Goal: Communication & Community: Connect with others

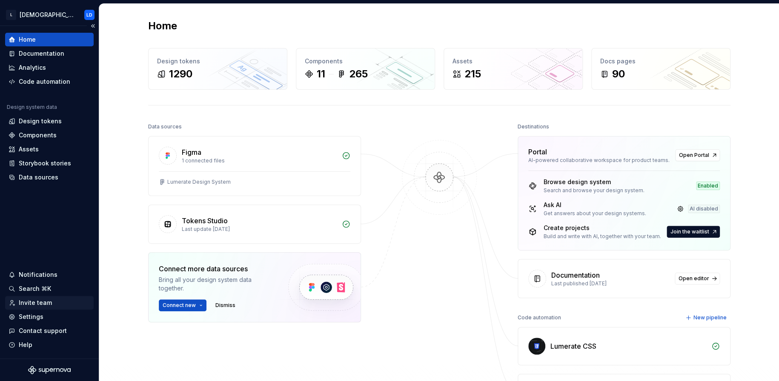
click at [33, 300] on div "Invite team" at bounding box center [35, 303] width 33 height 9
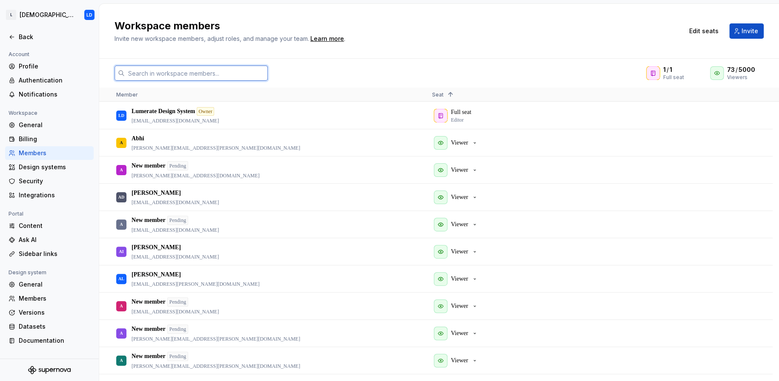
click at [217, 74] on input "text" at bounding box center [196, 73] width 143 height 15
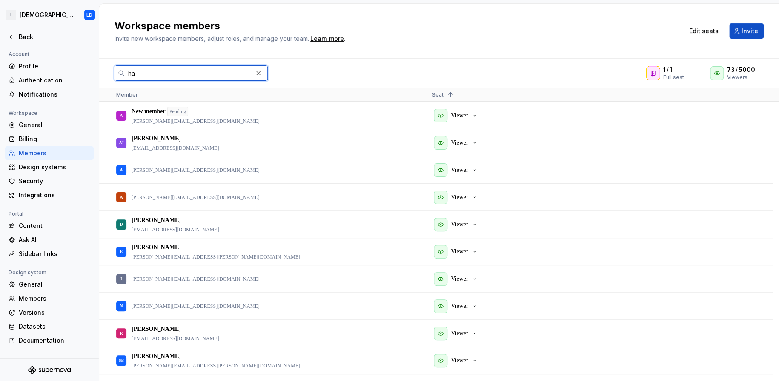
type input "h"
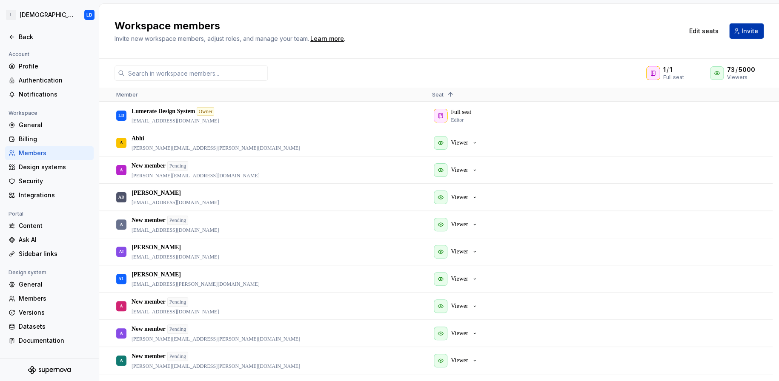
click at [757, 30] on span "Invite" at bounding box center [749, 31] width 17 height 9
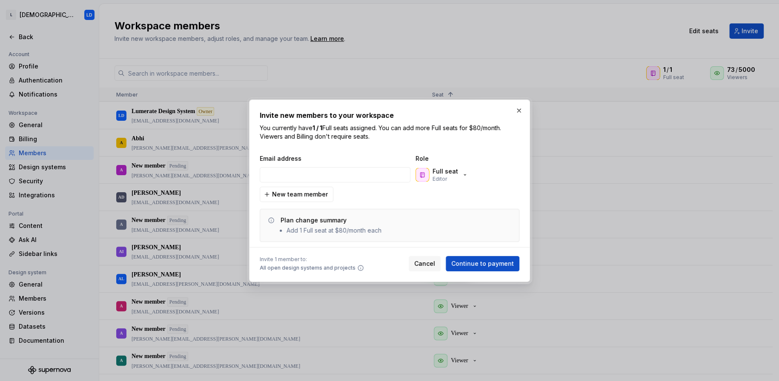
type input "[PERSON_NAME][EMAIL_ADDRESS][DOMAIN_NAME]"
click at [462, 176] on icon "button" at bounding box center [464, 174] width 7 height 7
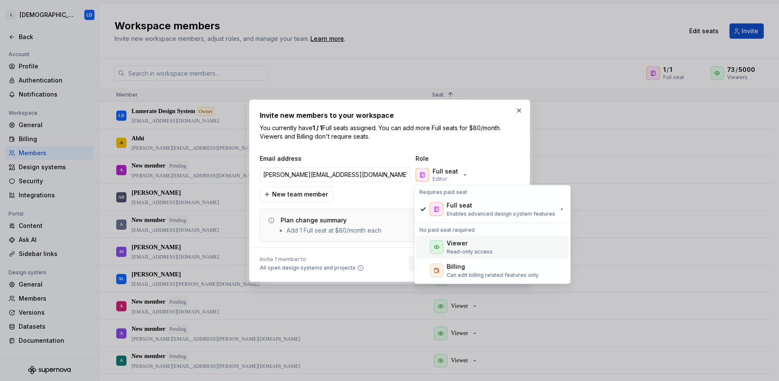
click at [461, 248] on p "Read-only access" at bounding box center [469, 251] width 46 height 7
